Goal: Information Seeking & Learning: Find specific fact

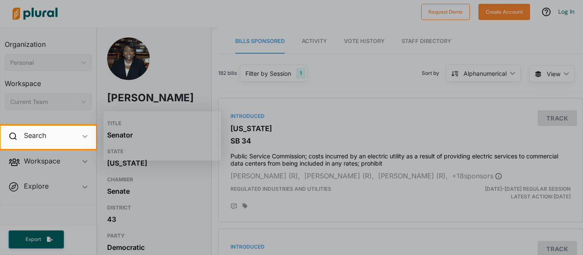
click at [187, 65] on div at bounding box center [291, 63] width 583 height 126
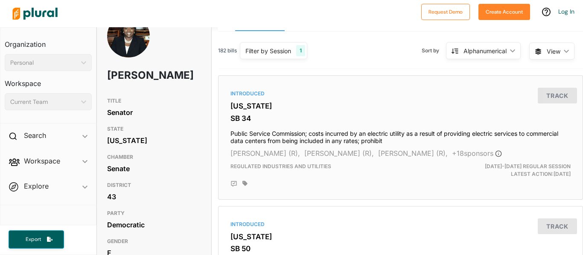
scroll to position [23, 0]
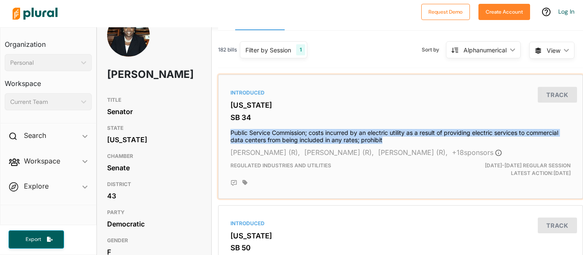
drag, startPoint x: 400, startPoint y: 143, endPoint x: 228, endPoint y: 134, distance: 172.5
click at [228, 134] on div "Introduced [US_STATE] SB 34 Public Service Commission; costs incurred by an ele…" at bounding box center [400, 136] width 357 height 116
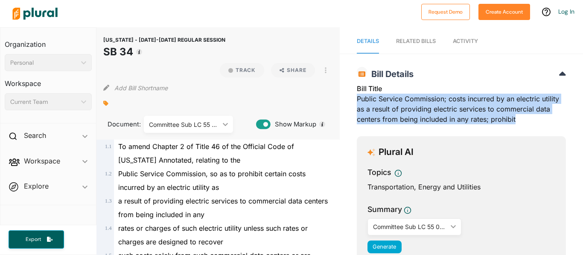
drag, startPoint x: 355, startPoint y: 97, endPoint x: 533, endPoint y: 129, distance: 180.6
copy div "Public Service Commission; costs incurred by an electric utility as a result of…"
